Goal: Transaction & Acquisition: Purchase product/service

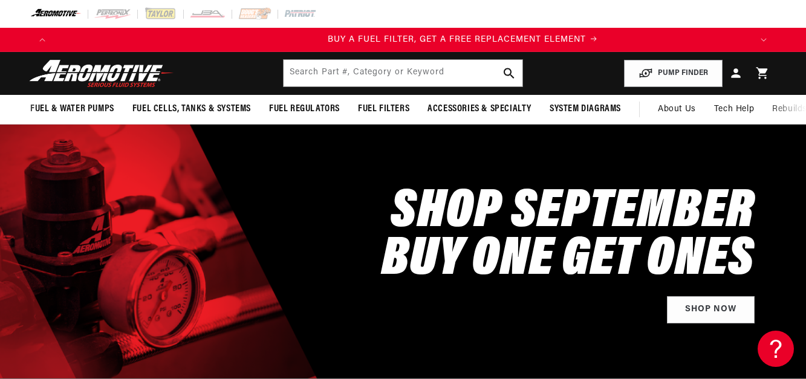
scroll to position [0, 698]
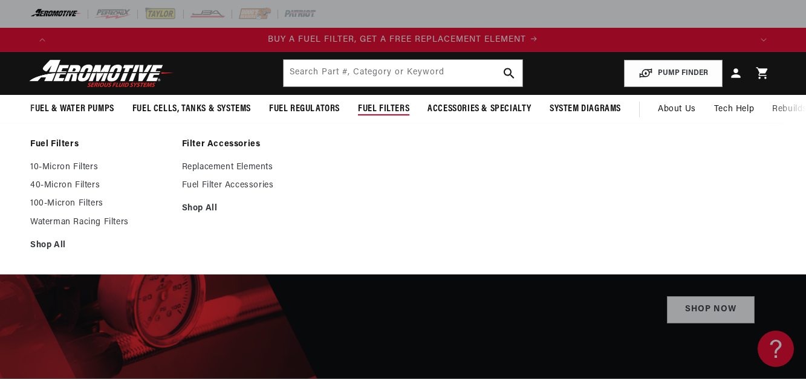
click at [393, 107] on span "Fuel Filters" at bounding box center [383, 109] width 51 height 13
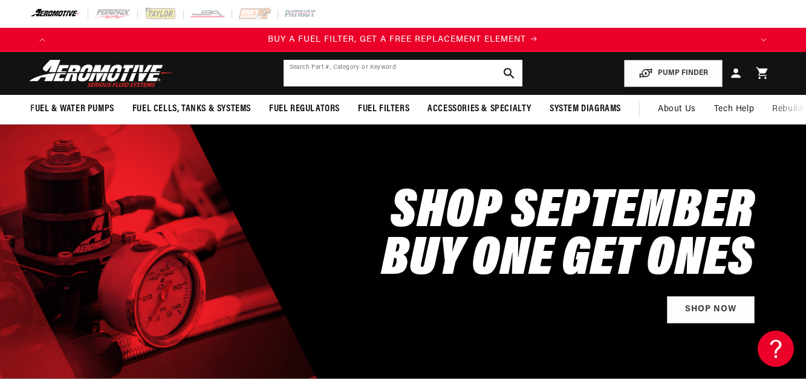
click at [403, 76] on input "text" at bounding box center [404, 73] width 240 height 27
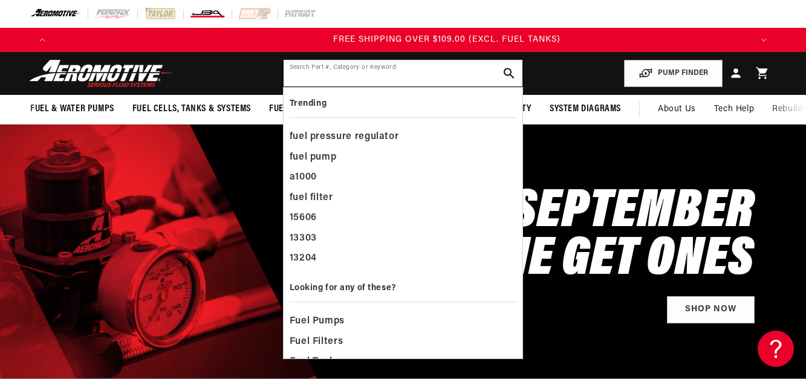
scroll to position [0, 2093]
paste input "13134"
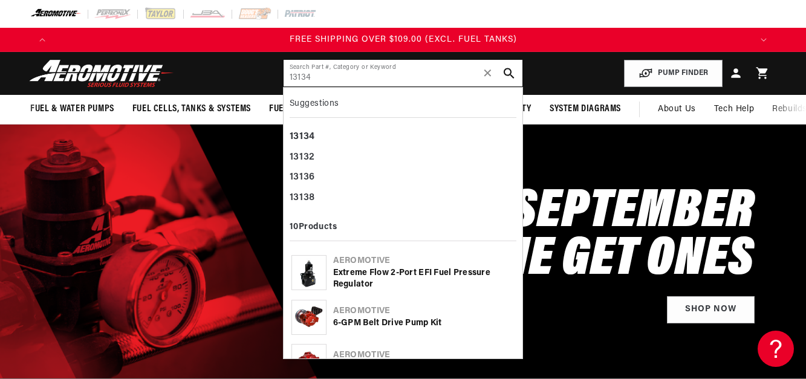
type input "13134"
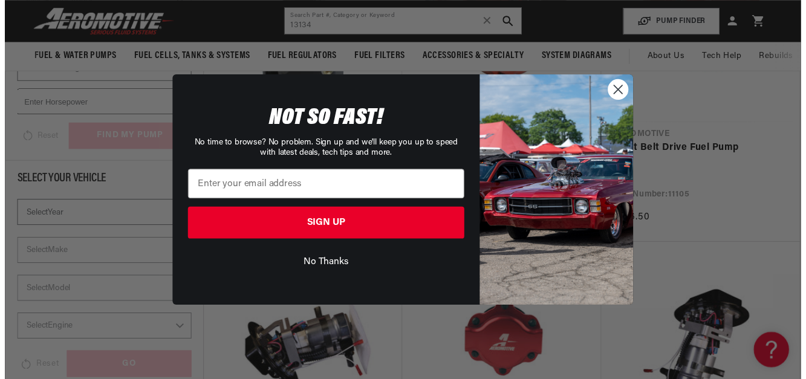
scroll to position [0, 707]
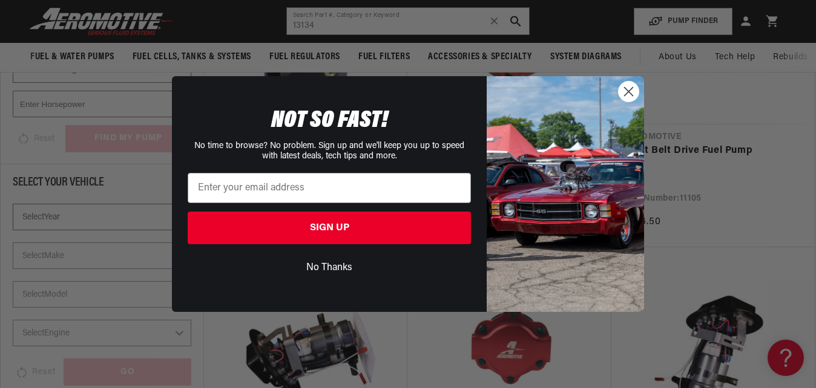
click at [627, 93] on icon "Close dialog" at bounding box center [628, 91] width 8 height 8
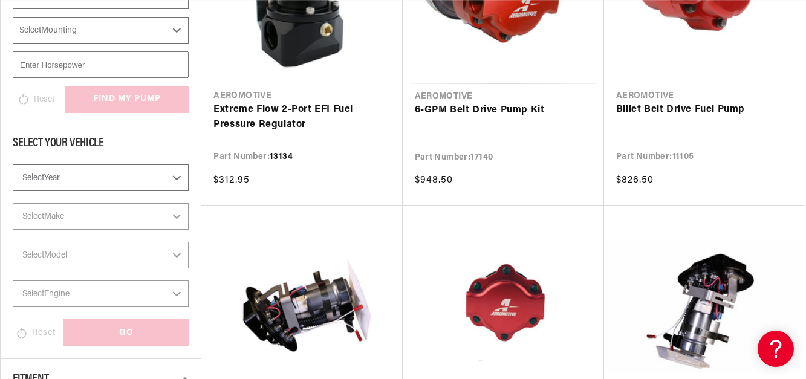
scroll to position [348, 0]
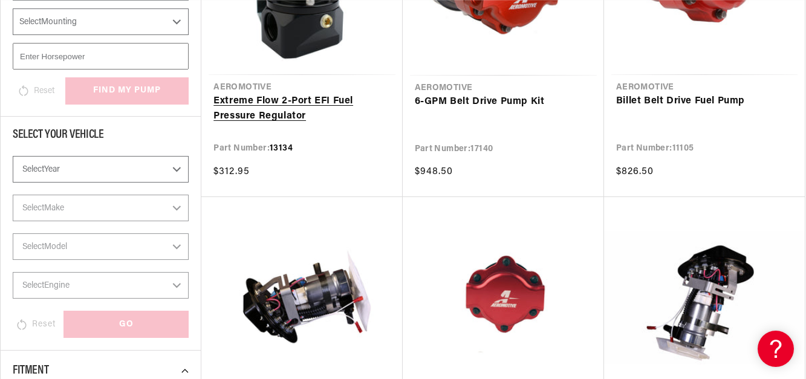
click at [301, 102] on link "Extreme Flow 2-Port EFI Fuel Pressure Regulator" at bounding box center [302, 109] width 177 height 31
